Goal: Task Accomplishment & Management: Manage account settings

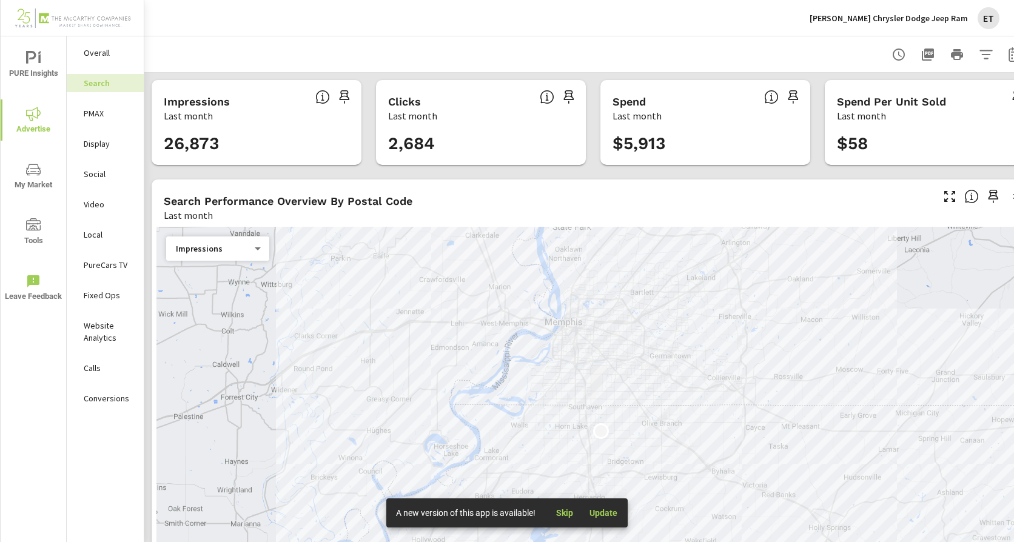
scroll to position [0, 37]
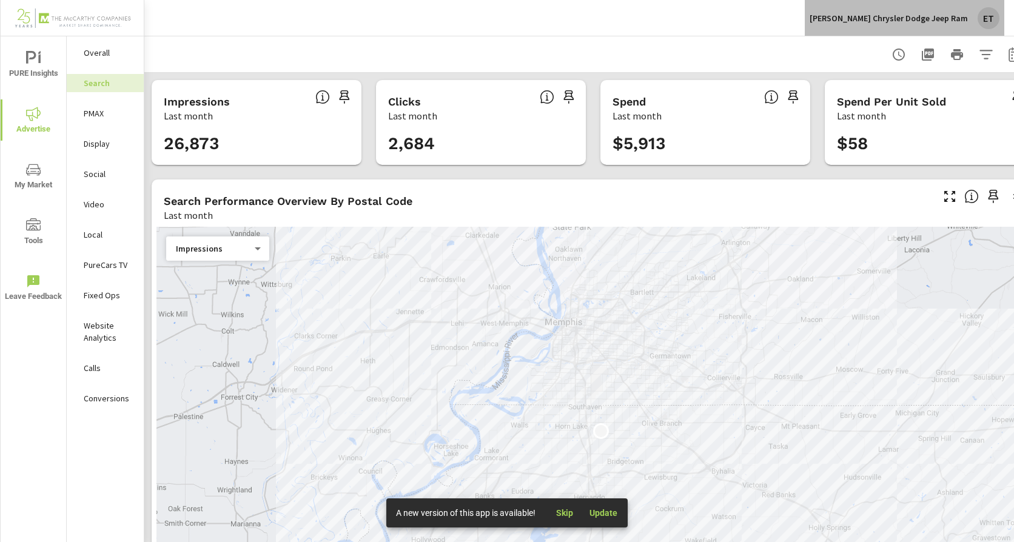
click at [955, 16] on p "[PERSON_NAME] Chrysler Dodge Jeep Ram" at bounding box center [889, 18] width 158 height 11
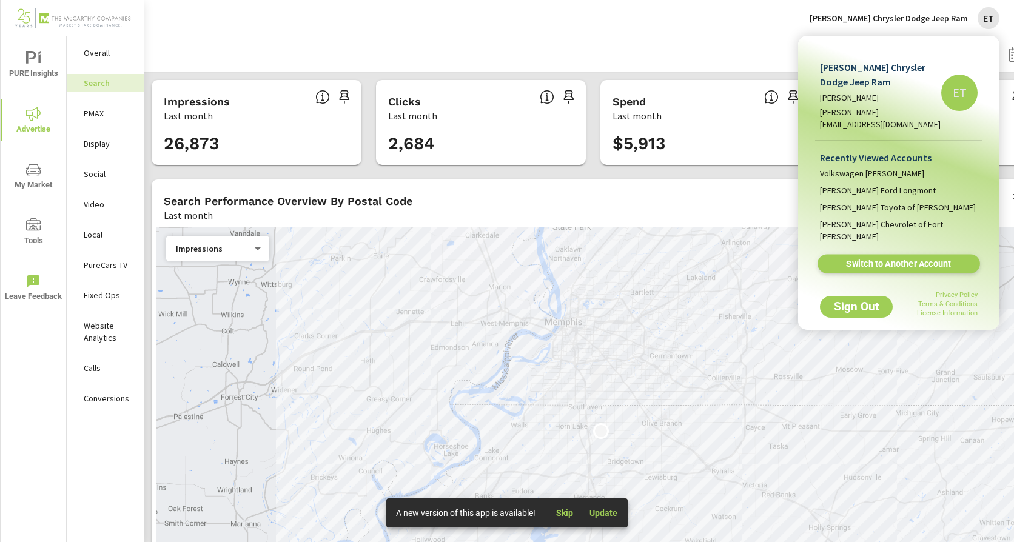
click at [925, 258] on span "Switch to Another Account" at bounding box center [899, 264] width 149 height 12
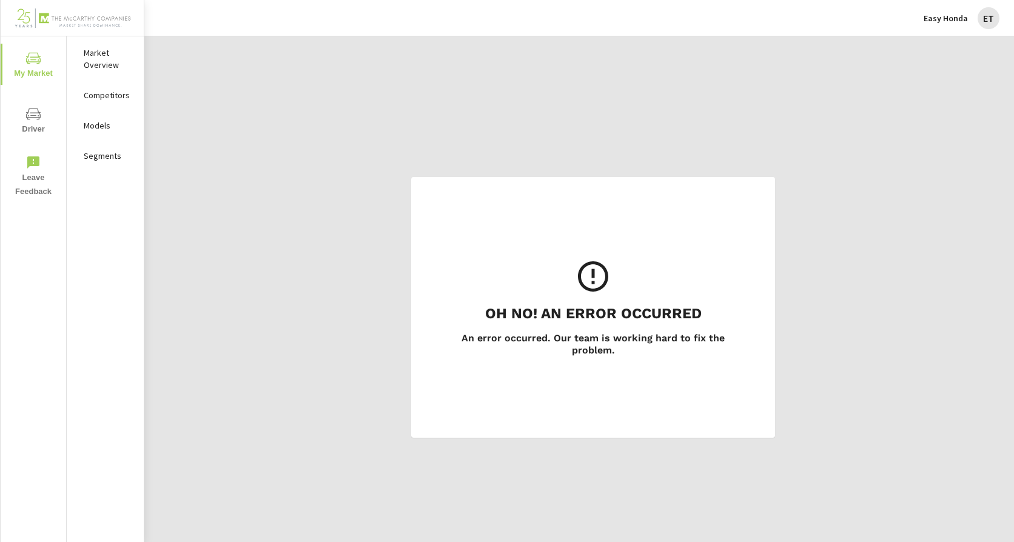
click at [38, 130] on span "Driver" at bounding box center [33, 122] width 58 height 30
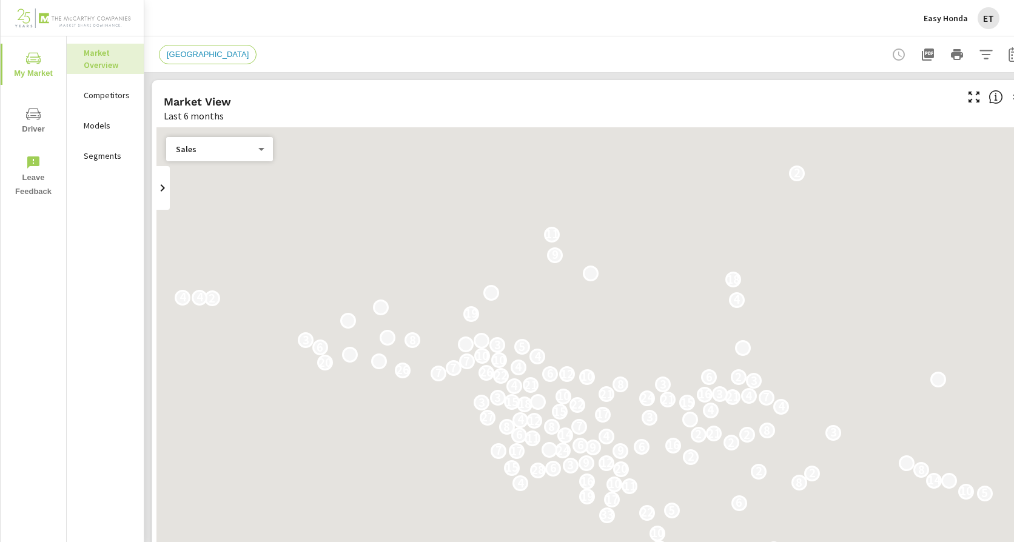
click at [106, 159] on p "Segments" at bounding box center [109, 156] width 50 height 12
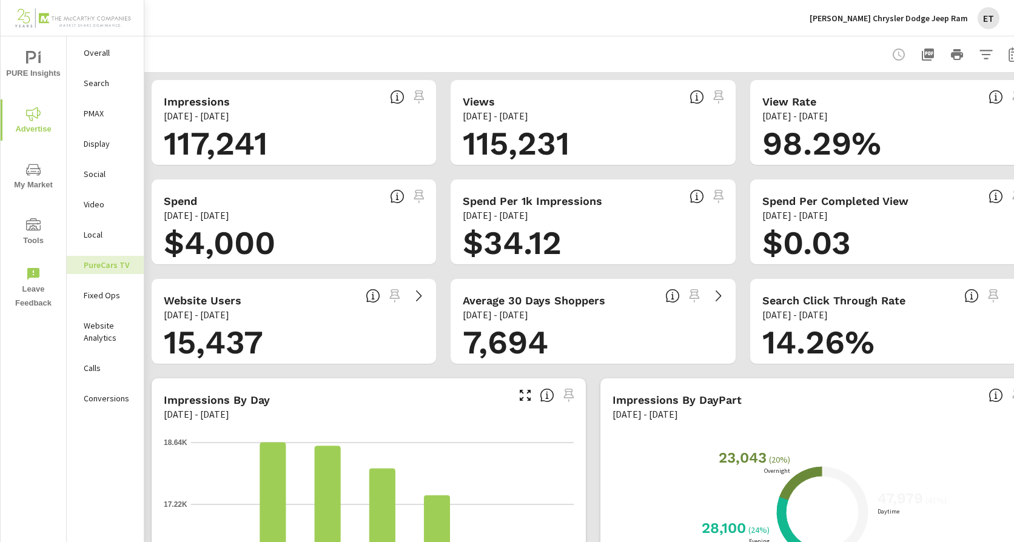
click at [932, 23] on p "Landers Chrysler Dodge Jeep Ram" at bounding box center [889, 18] width 158 height 11
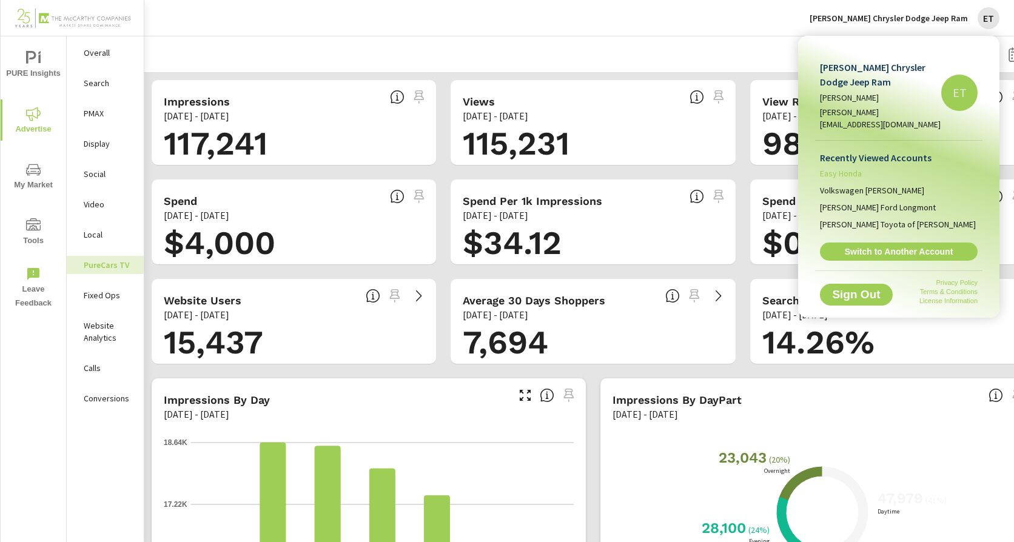
click at [842, 167] on span "Easy Honda" at bounding box center [841, 173] width 42 height 12
